Goal: Navigation & Orientation: Find specific page/section

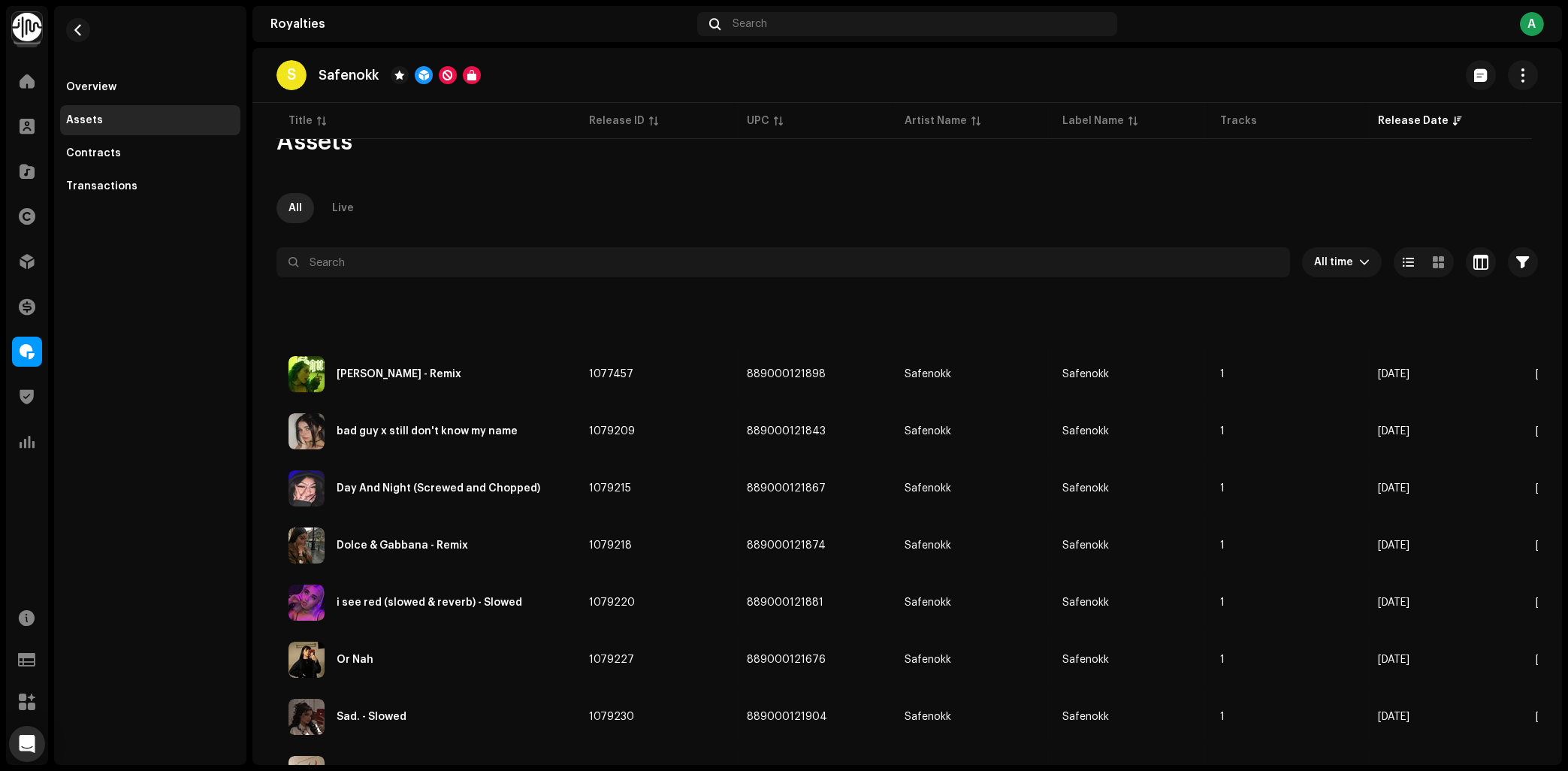
scroll to position [725, 0]
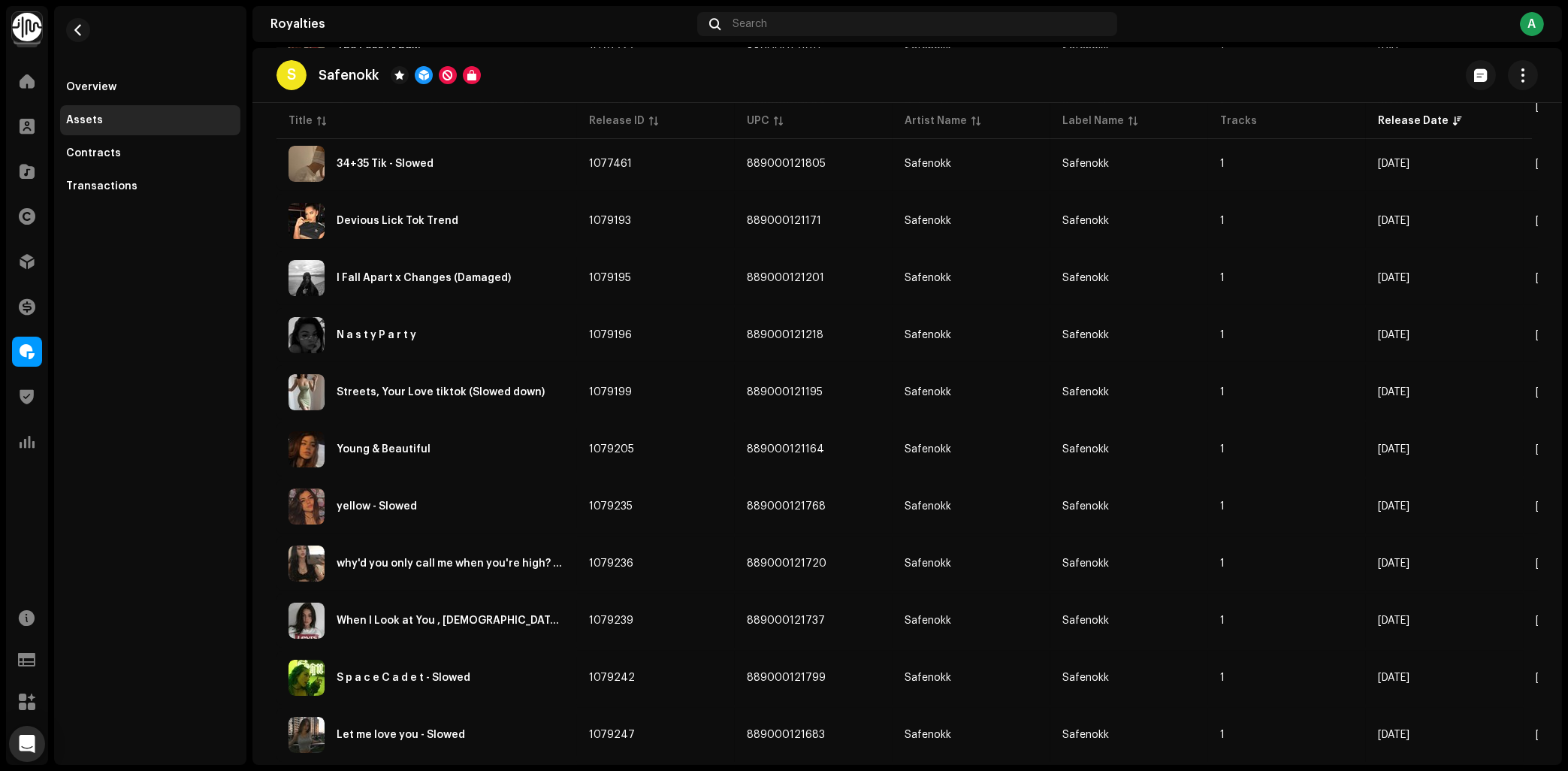
click at [22, 34] on img at bounding box center [27, 27] width 30 height 30
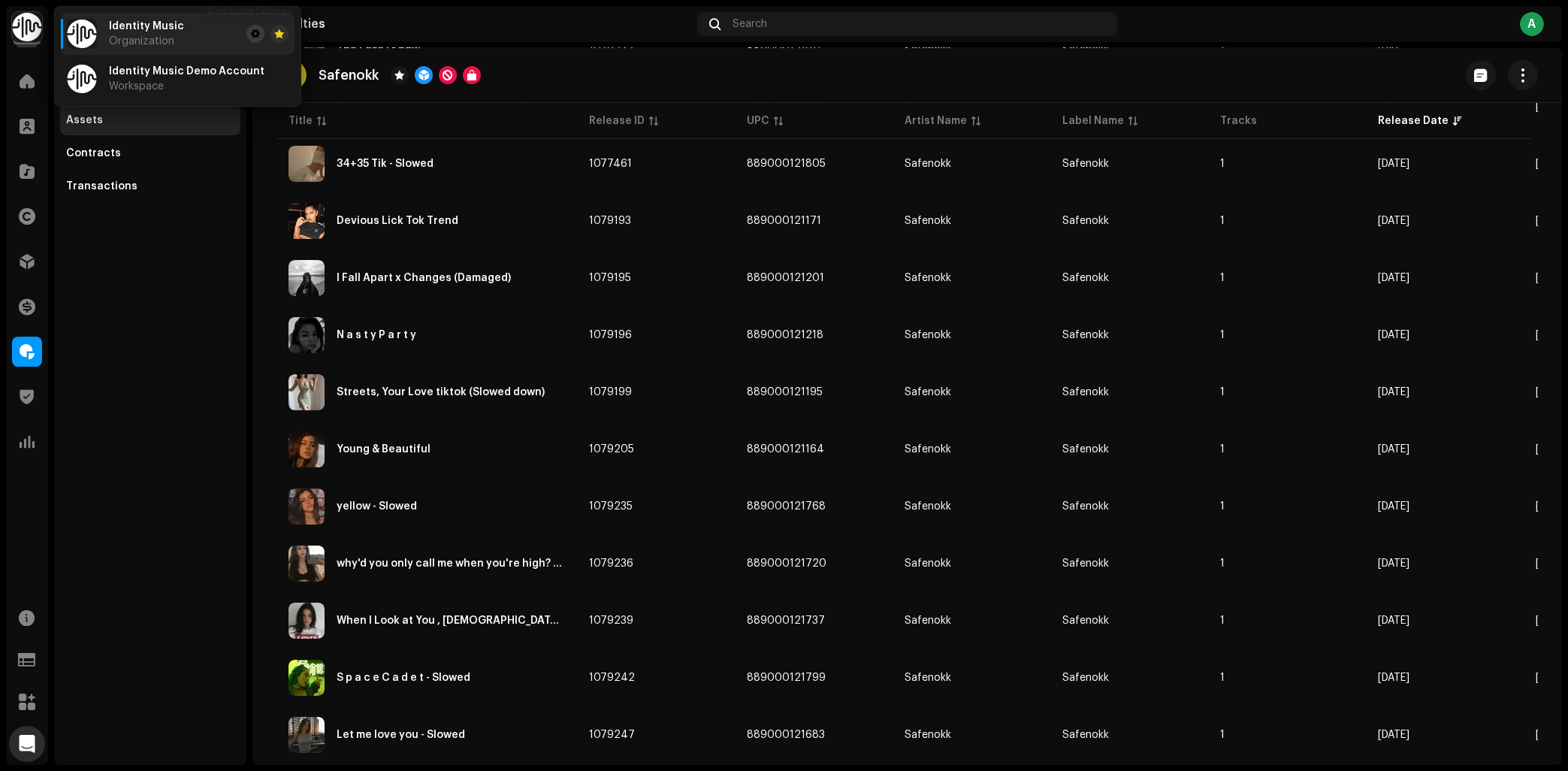
click at [251, 33] on span at bounding box center [256, 34] width 9 height 12
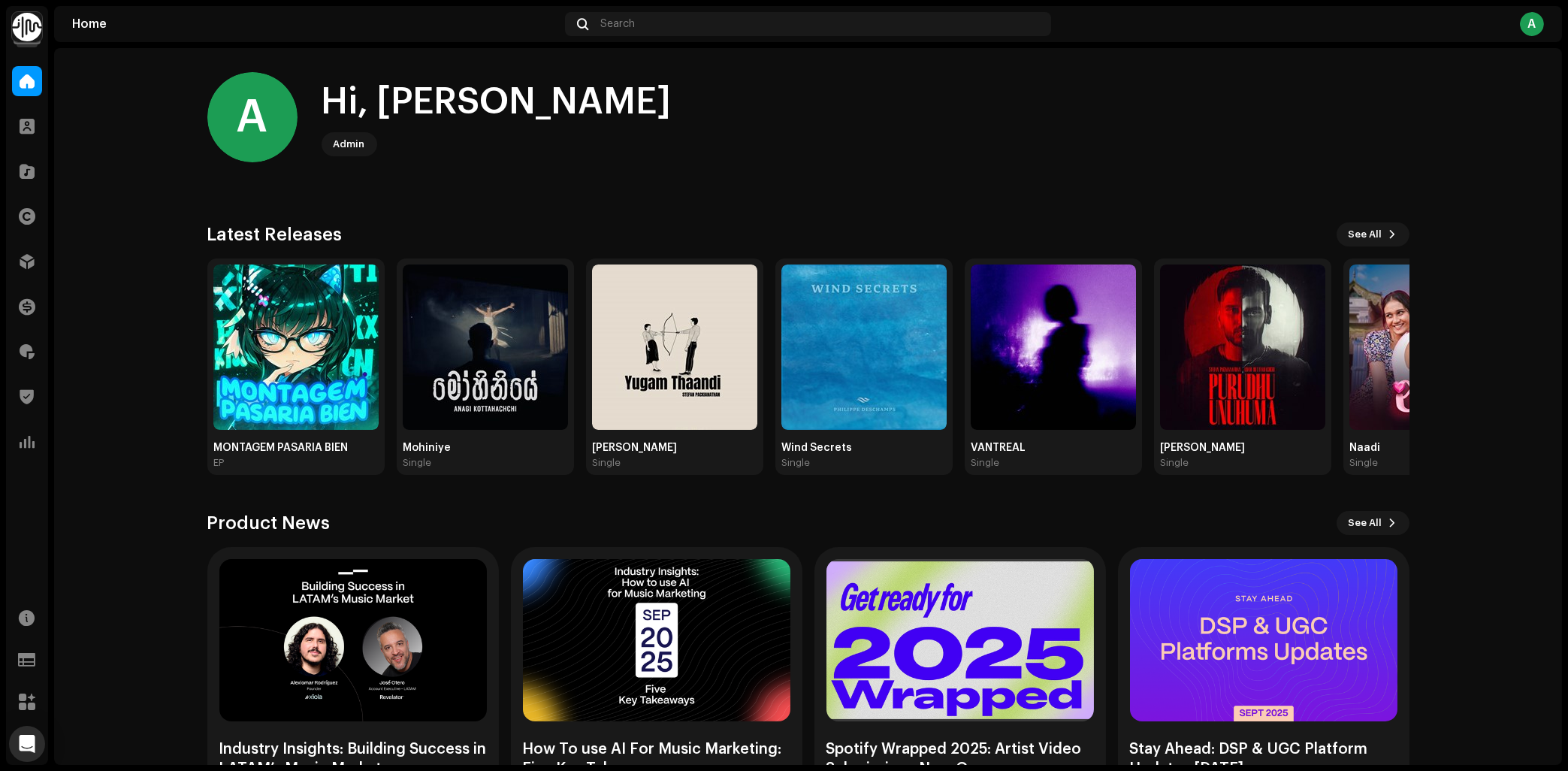
click at [30, 21] on img at bounding box center [27, 27] width 30 height 30
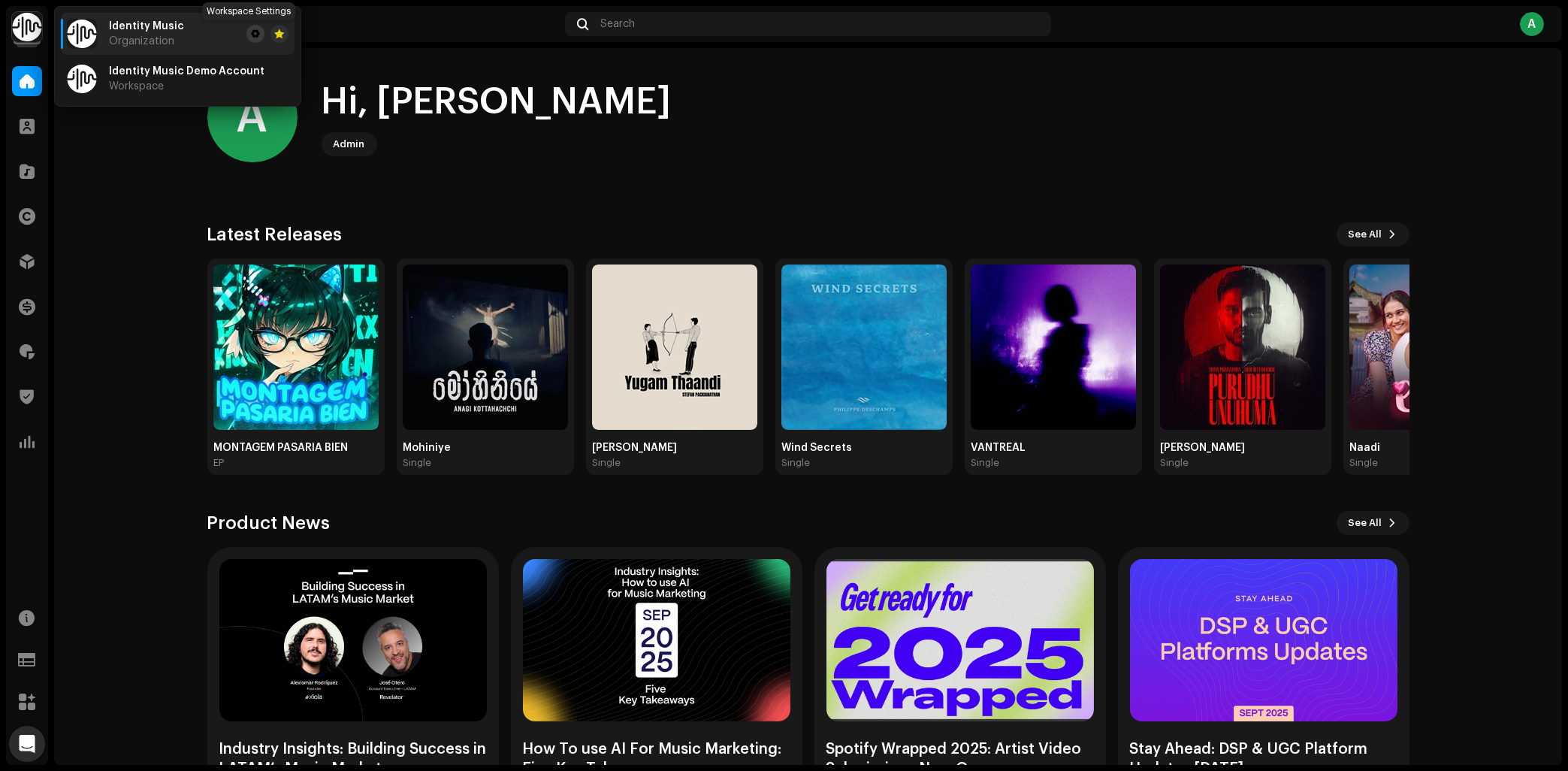
click at [246, 41] on button at bounding box center [255, 34] width 18 height 18
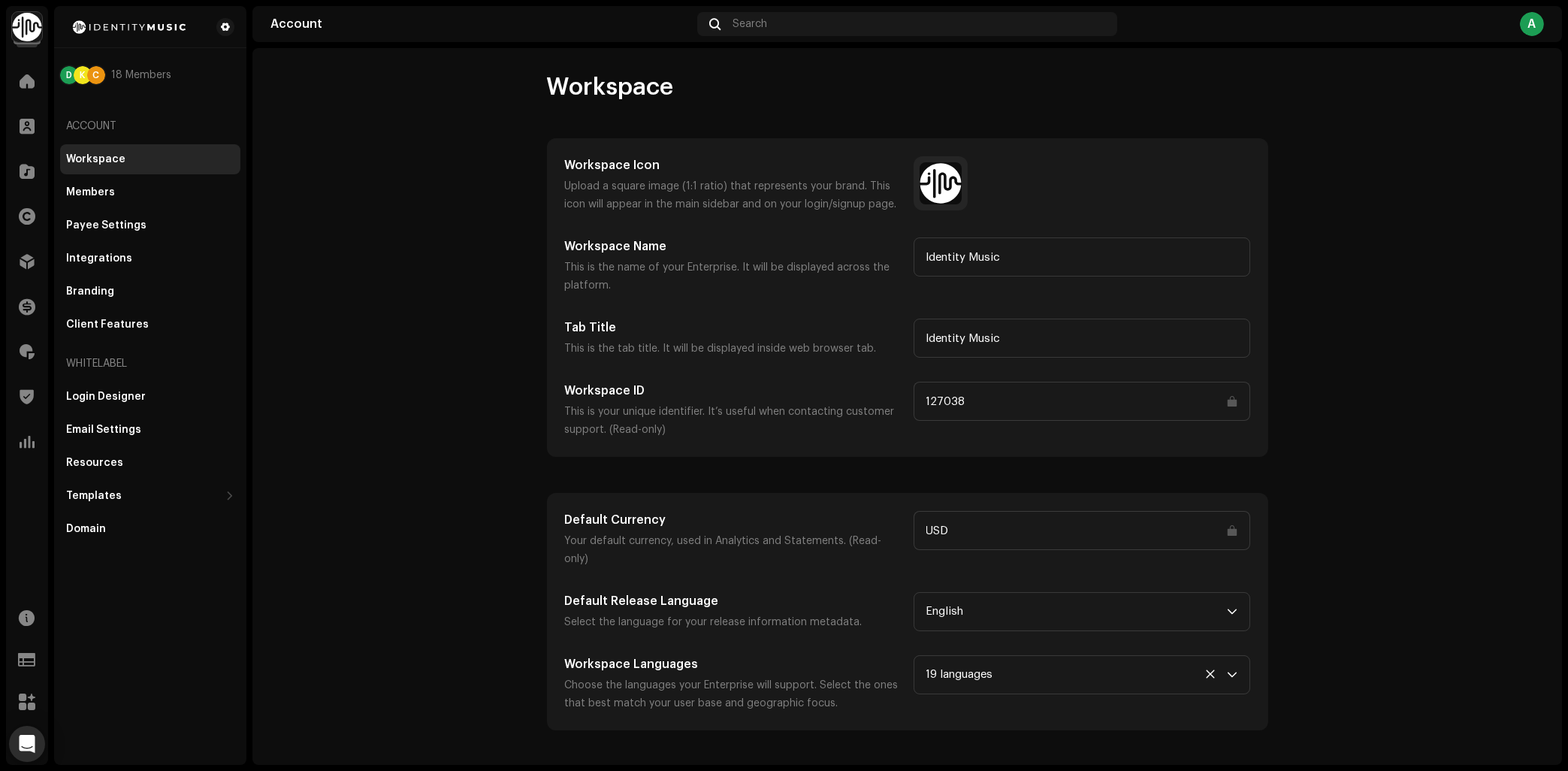
click at [315, 261] on account-workspace "Workspace Workspace Icon Upload a square image (1:1 ratio) that represents your…" at bounding box center [908, 401] width 1310 height 658
